Goal: Entertainment & Leisure: Browse casually

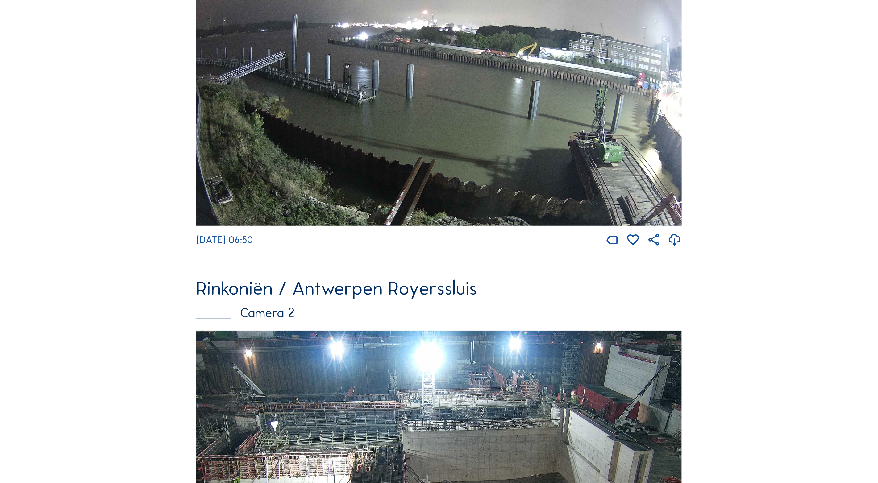
scroll to position [475, 0]
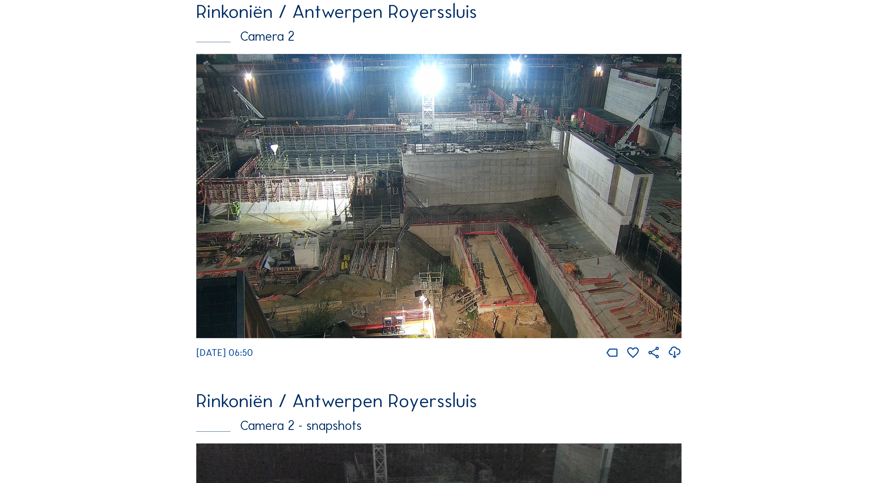
click at [518, 236] on img at bounding box center [438, 196] width 485 height 285
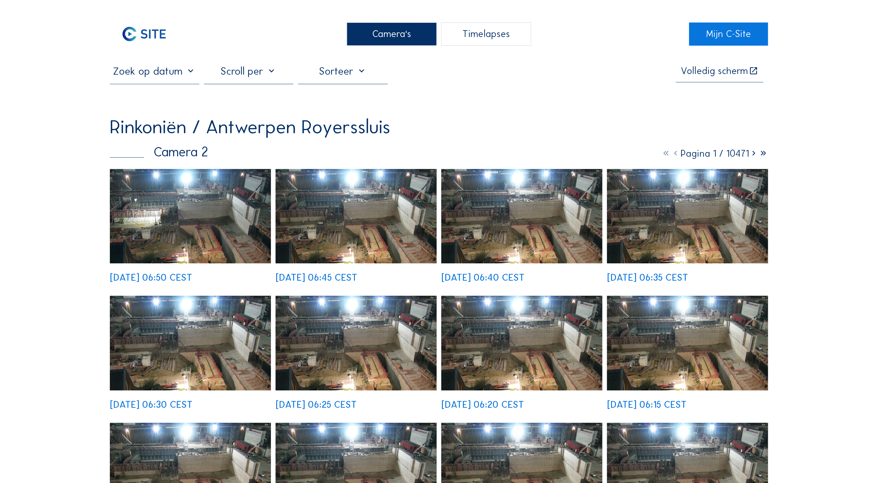
click at [198, 222] on img at bounding box center [190, 216] width 161 height 94
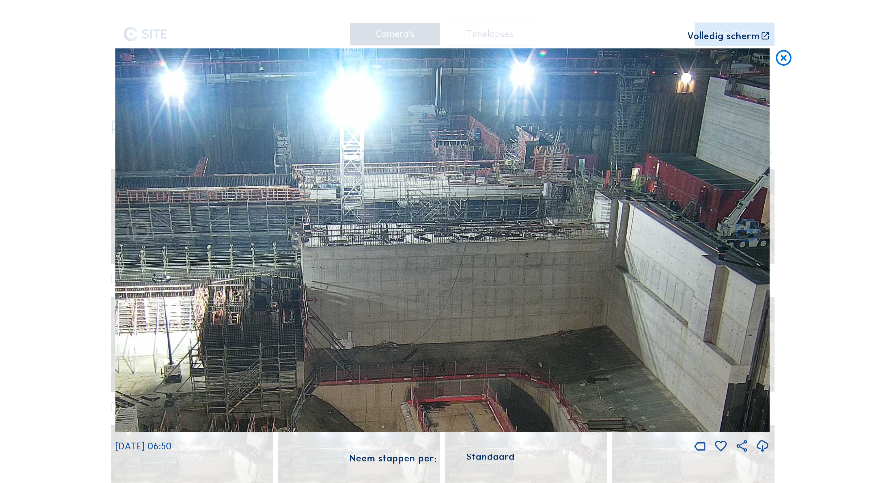
drag, startPoint x: 508, startPoint y: 185, endPoint x: 491, endPoint y: 303, distance: 118.9
click at [491, 303] on img at bounding box center [442, 240] width 655 height 384
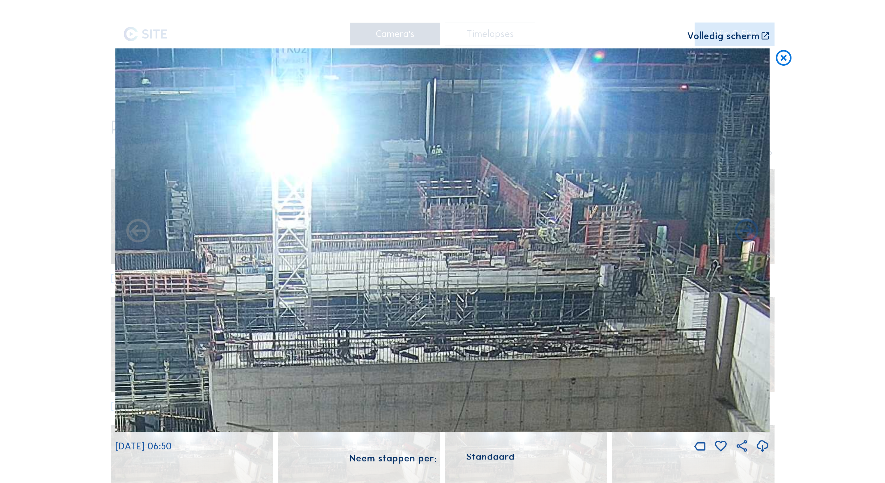
drag, startPoint x: 463, startPoint y: 153, endPoint x: 474, endPoint y: 258, distance: 105.8
click at [474, 258] on img at bounding box center [442, 240] width 655 height 384
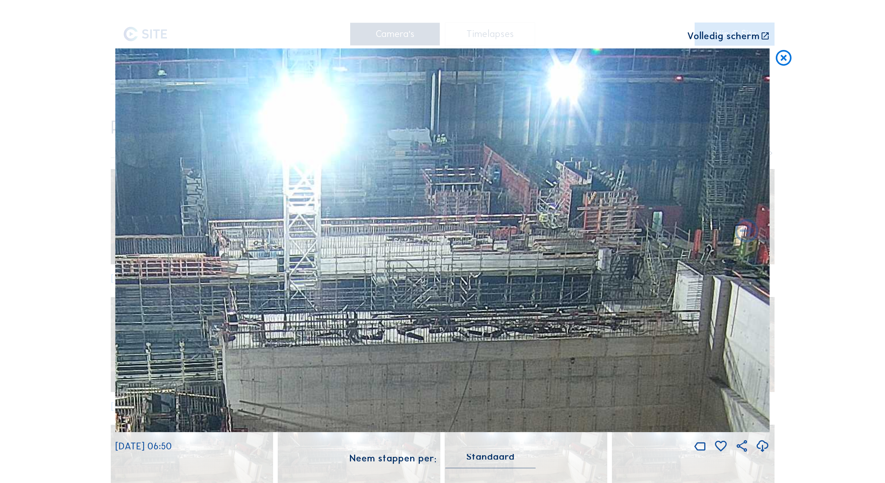
click at [784, 62] on icon at bounding box center [783, 57] width 19 height 19
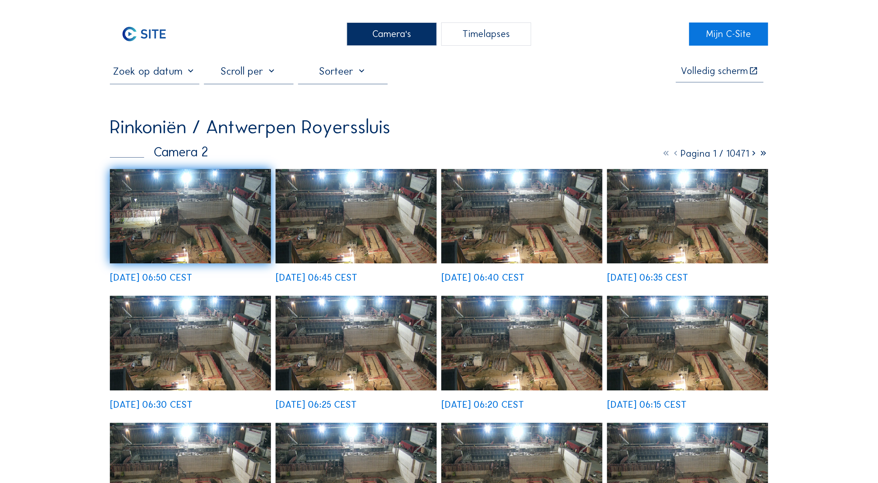
click at [202, 210] on img at bounding box center [190, 216] width 161 height 94
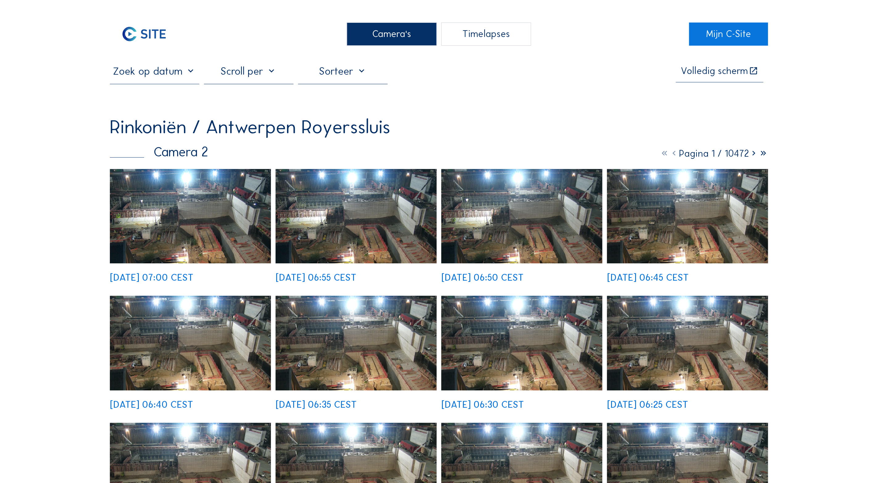
click at [201, 221] on img at bounding box center [190, 216] width 161 height 94
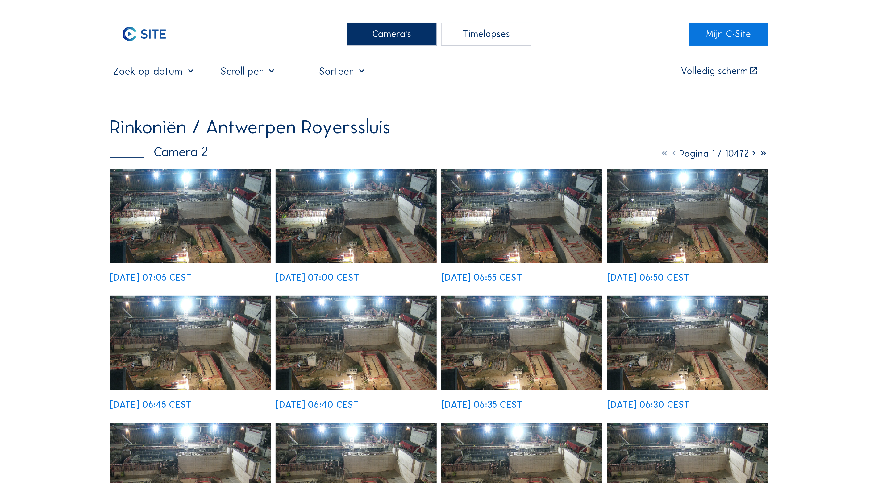
click at [228, 226] on img at bounding box center [190, 216] width 161 height 94
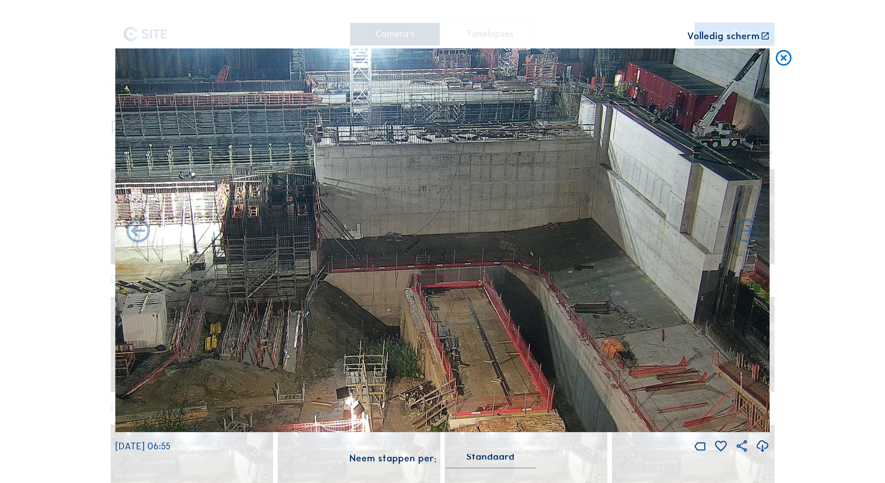
drag, startPoint x: 610, startPoint y: 278, endPoint x: 609, endPoint y: 273, distance: 4.7
click at [609, 274] on img at bounding box center [442, 240] width 655 height 384
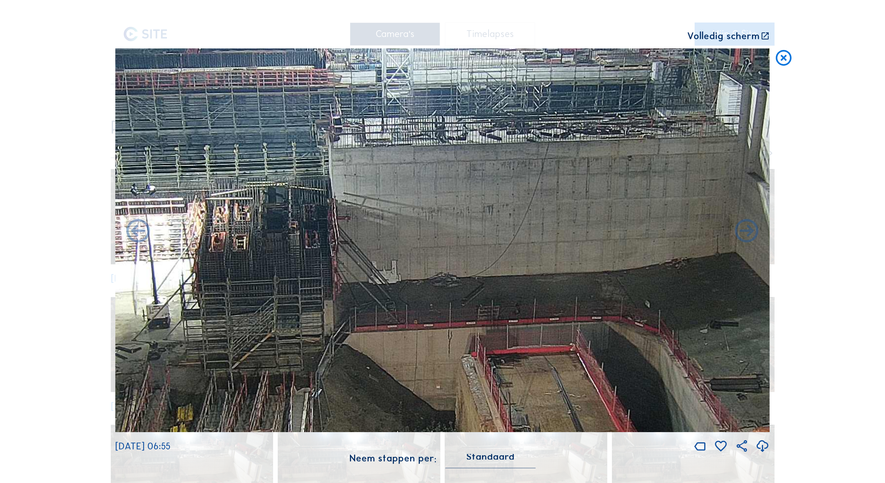
drag, startPoint x: 582, startPoint y: 239, endPoint x: 811, endPoint y: 310, distance: 239.6
click at [804, 311] on div "Scroll om door de tijd te reizen | Druk op de 'Alt'-knop + scroll om te Zoomen …" at bounding box center [442, 241] width 885 height 483
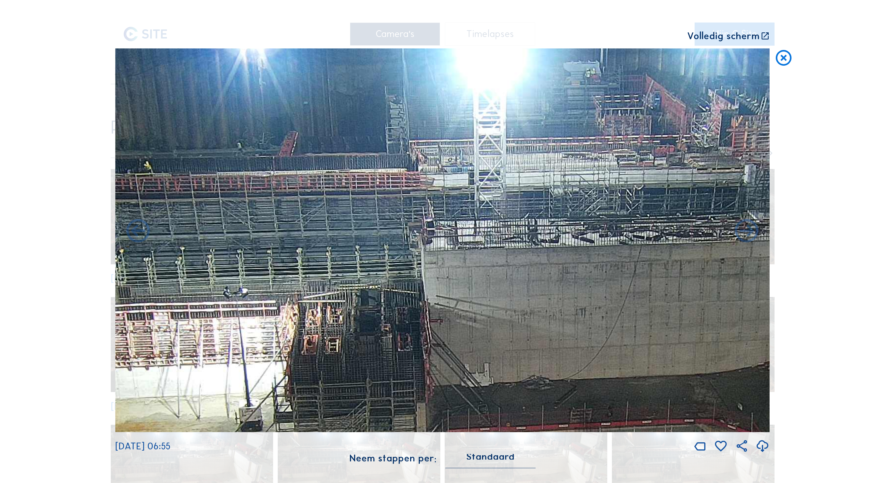
drag, startPoint x: 689, startPoint y: 262, endPoint x: 713, endPoint y: 349, distance: 90.5
click at [712, 349] on img at bounding box center [442, 240] width 655 height 384
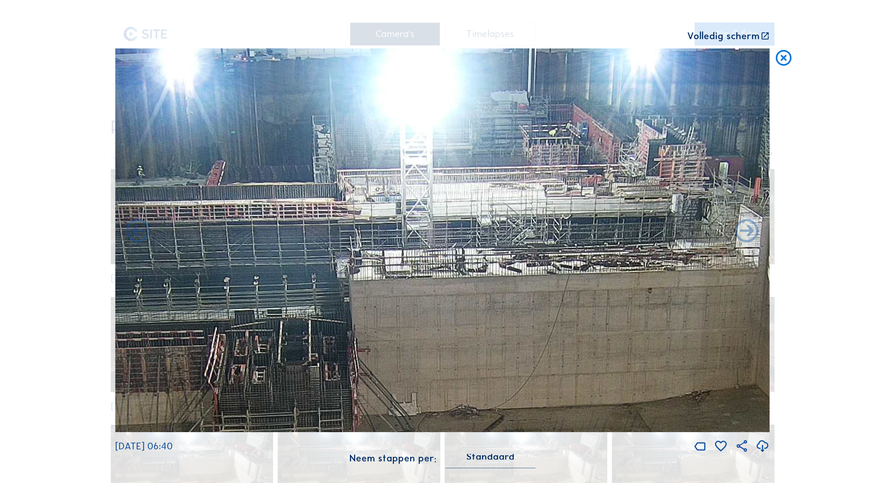
drag, startPoint x: 724, startPoint y: 351, endPoint x: 683, endPoint y: 393, distance: 58.9
click at [673, 390] on img at bounding box center [442, 240] width 655 height 384
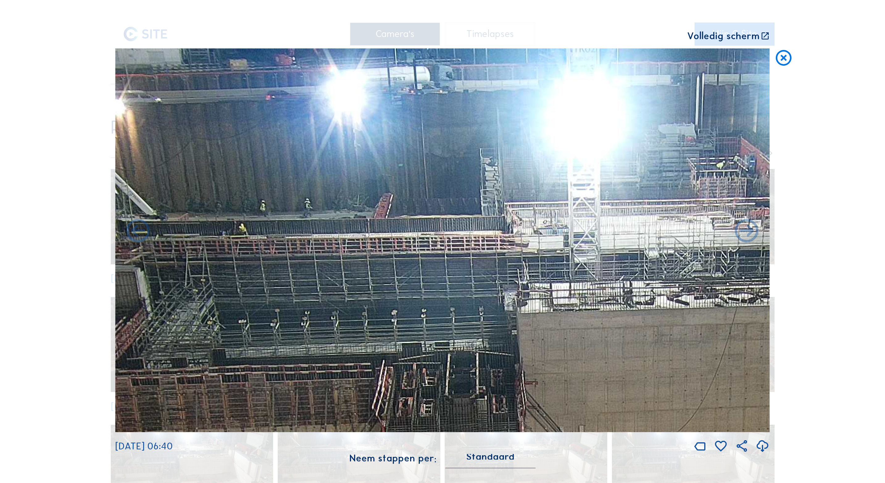
drag, startPoint x: 358, startPoint y: 202, endPoint x: 531, endPoint y: 370, distance: 241.4
click at [531, 370] on img at bounding box center [442, 240] width 655 height 384
